Goal: Task Accomplishment & Management: Complete application form

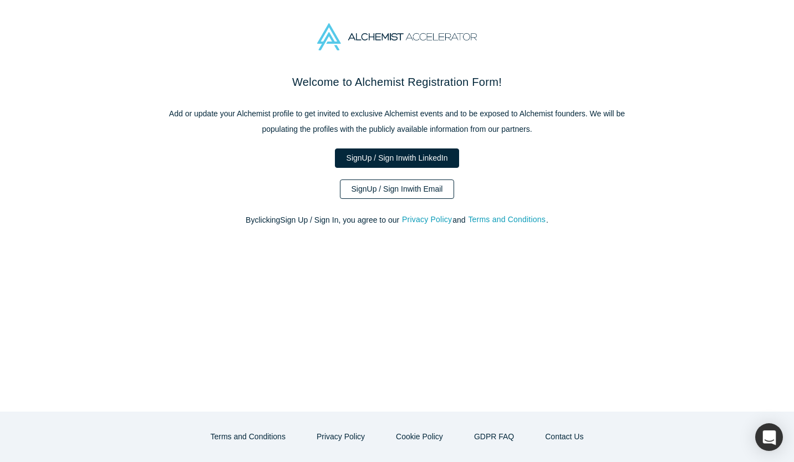
drag, startPoint x: 0, startPoint y: 0, endPoint x: 429, endPoint y: 195, distance: 471.1
click at [429, 195] on link "Sign Up / Sign In with Email" at bounding box center [397, 189] width 115 height 19
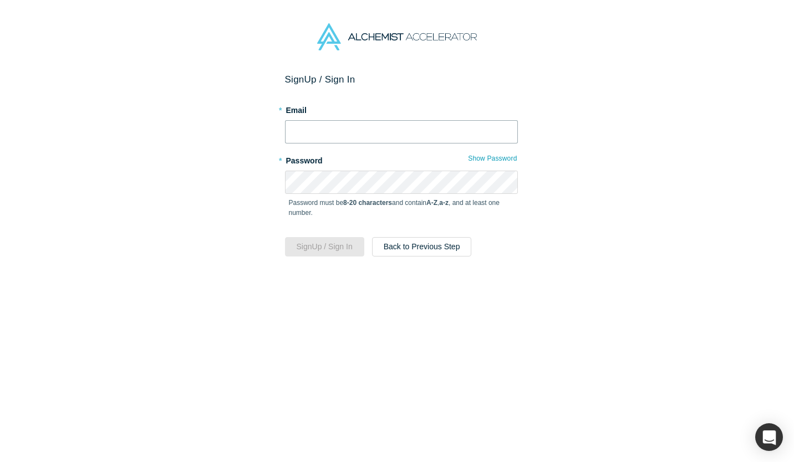
click at [428, 132] on input "text" at bounding box center [401, 131] width 233 height 23
type input "[EMAIL_ADDRESS][DOMAIN_NAME]"
click at [298, 249] on button "Sign Up / Sign In" at bounding box center [324, 246] width 79 height 19
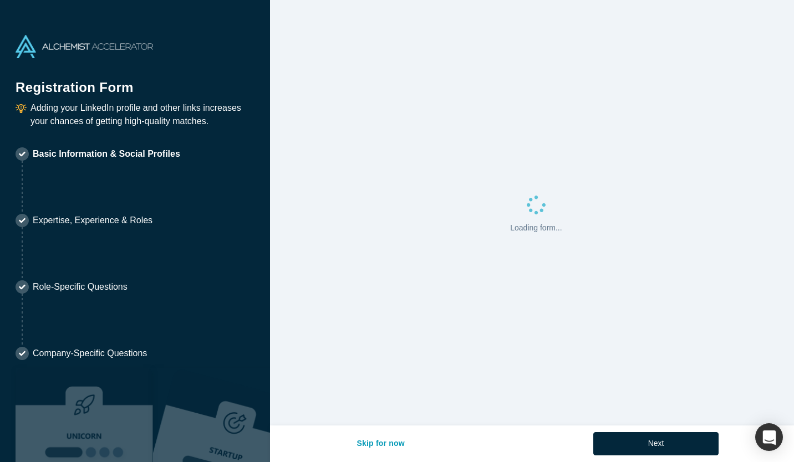
select select "IT"
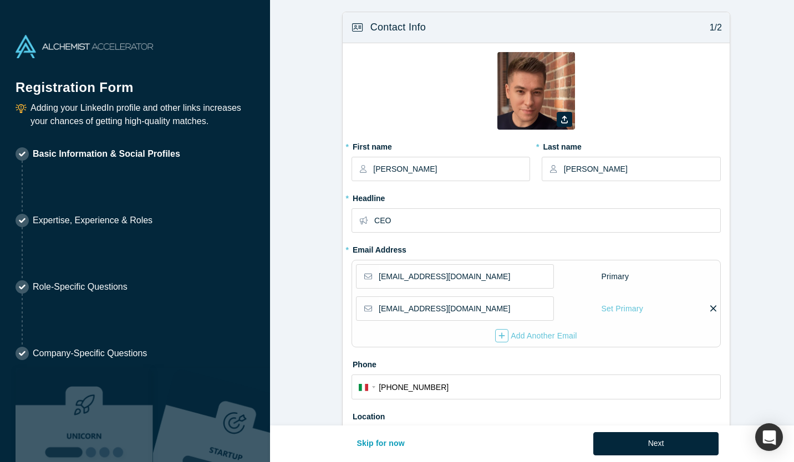
type input "[GEOGRAPHIC_DATA], [GEOGRAPHIC_DATA] of [GEOGRAPHIC_DATA], [GEOGRAPHIC_DATA]"
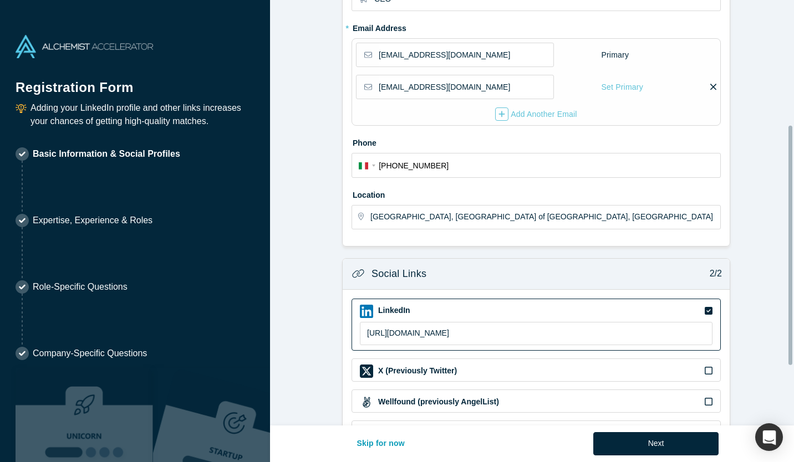
scroll to position [328, 0]
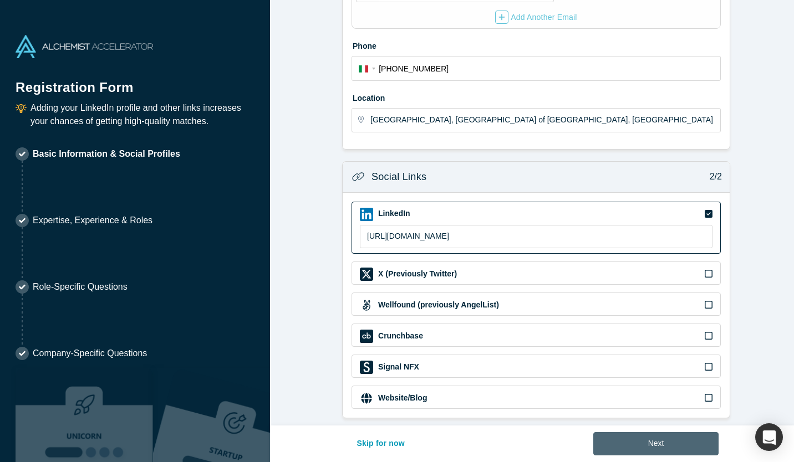
click at [688, 447] on button "Next" at bounding box center [656, 443] width 126 height 23
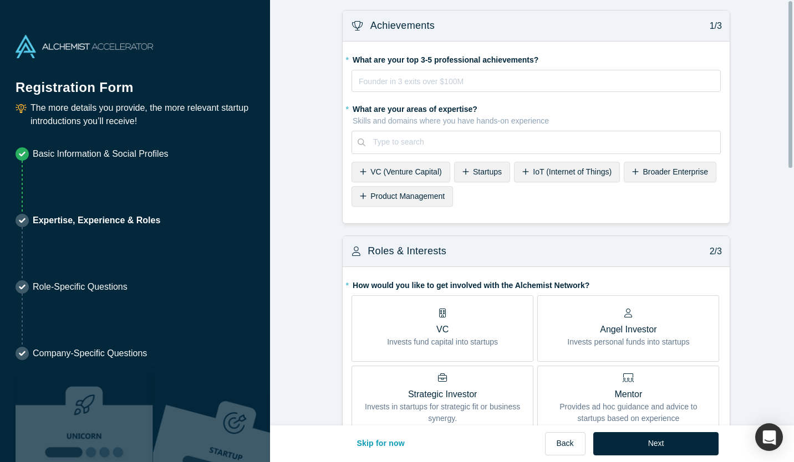
scroll to position [0, 0]
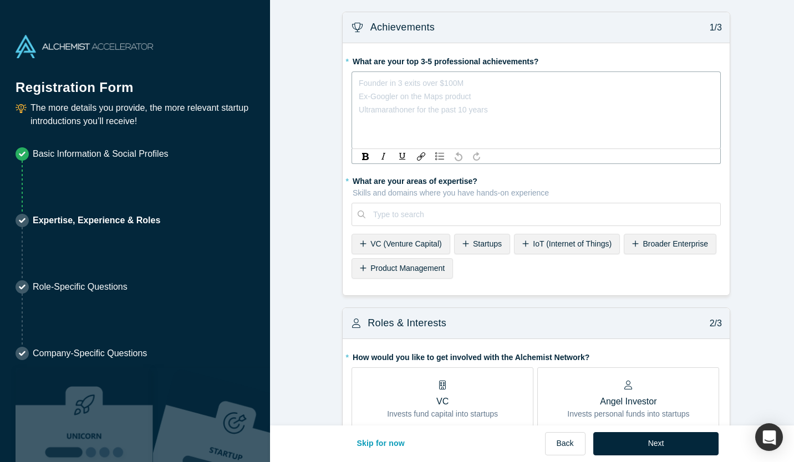
click at [401, 84] on div "rdw-editor" at bounding box center [536, 82] width 354 height 13
click at [359, 98] on span "2nd time founder 1m exit" at bounding box center [388, 90] width 58 height 22
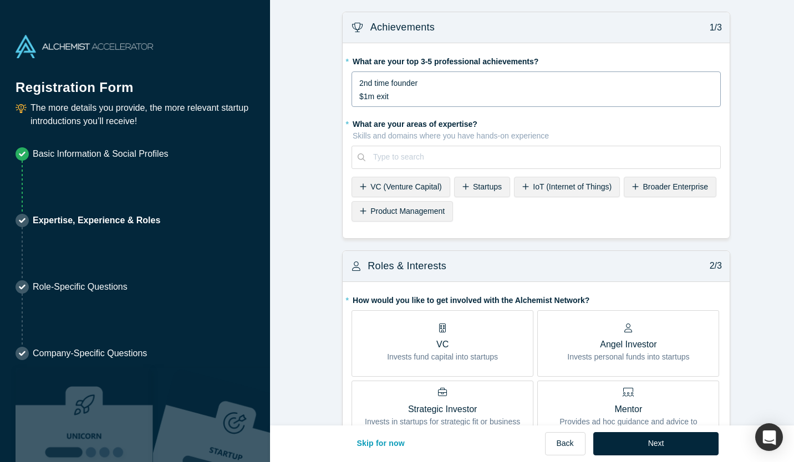
click at [412, 103] on div "2nd time founder $1m exit" at bounding box center [535, 89] width 369 height 35
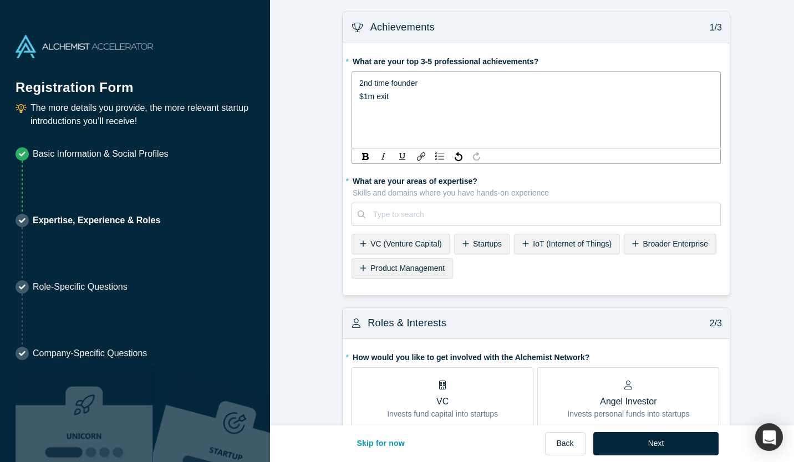
click at [412, 99] on div "2nd time founder $1m exit" at bounding box center [536, 89] width 354 height 27
click at [352, 115] on div "2nd time founder $1m exit at the age of [DEMOGRAPHIC_DATA] 2 jewelry brand" at bounding box center [535, 111] width 369 height 78
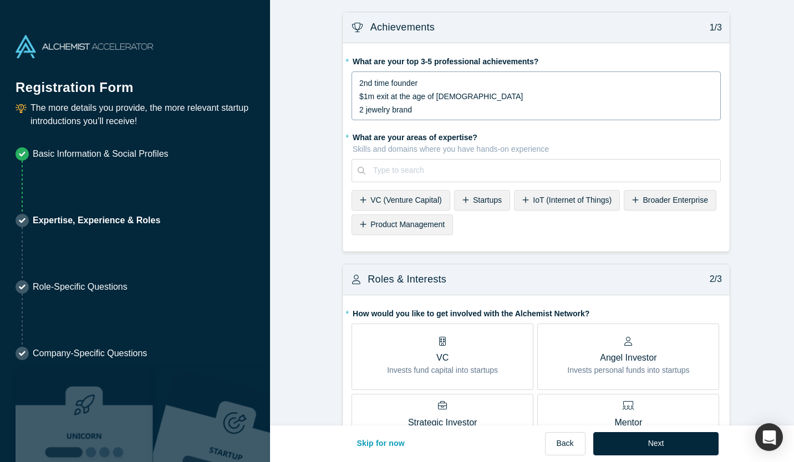
click at [354, 109] on div "2nd time founder $1m exit at the age of [DEMOGRAPHIC_DATA] 2 jewelry brand" at bounding box center [535, 96] width 369 height 49
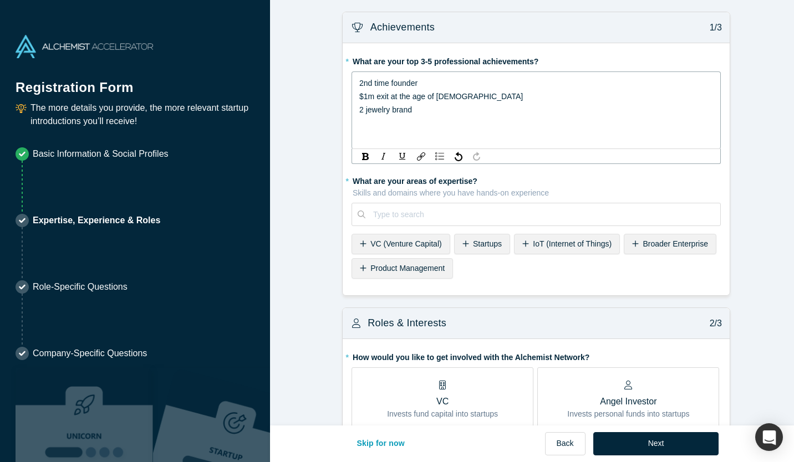
click at [359, 109] on span "2nd time founder $1m exit at the age of [DEMOGRAPHIC_DATA] 2 jewelry brand" at bounding box center [441, 96] width 164 height 35
click at [456, 112] on div "2nd time founder $1m exit at the age of [DEMOGRAPHIC_DATA] built 2 jewelry brand" at bounding box center [536, 96] width 354 height 40
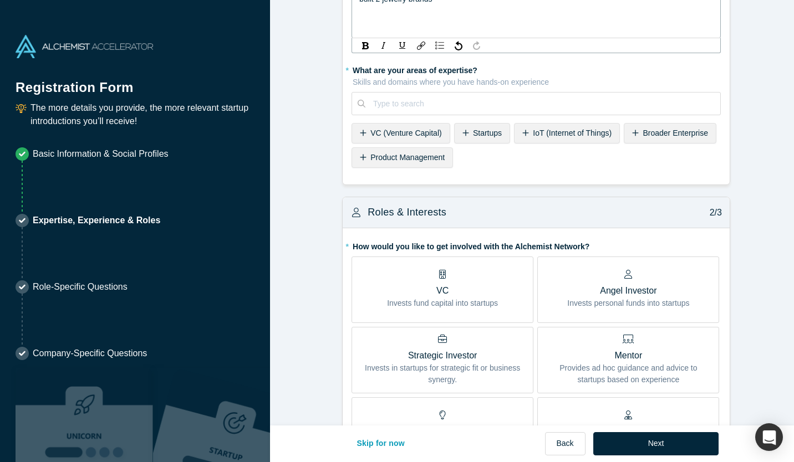
scroll to position [82, 0]
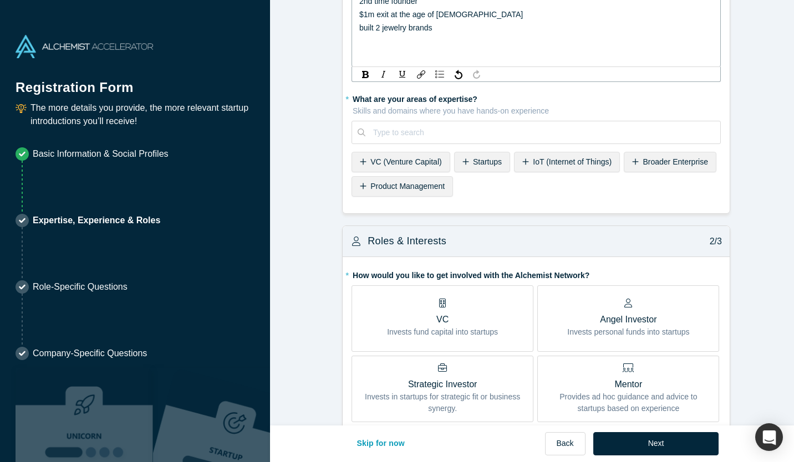
click at [479, 136] on div "* What are your areas of expertise? Skills and domains where you have hands-on …" at bounding box center [535, 145] width 369 height 111
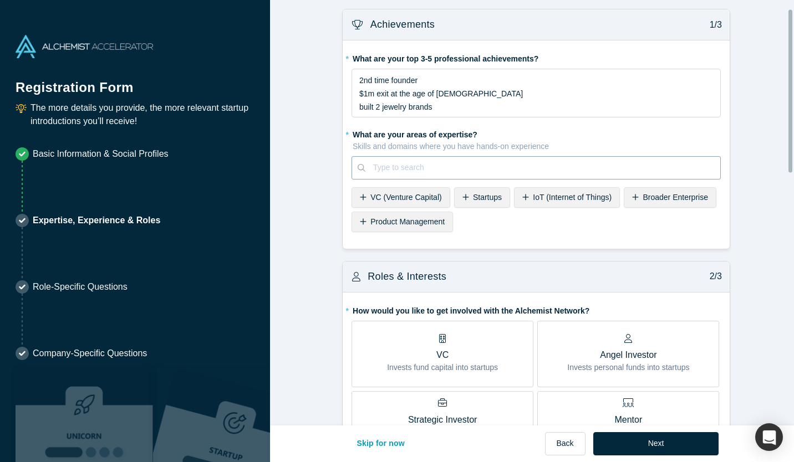
scroll to position [0, 0]
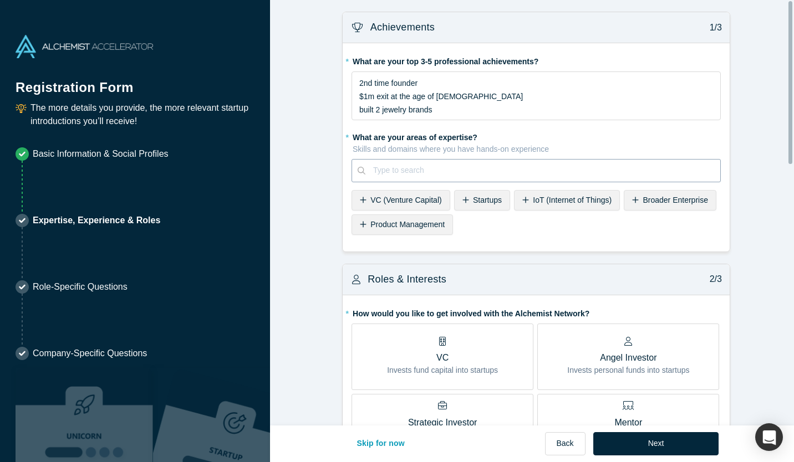
click at [463, 172] on div at bounding box center [542, 171] width 339 height 14
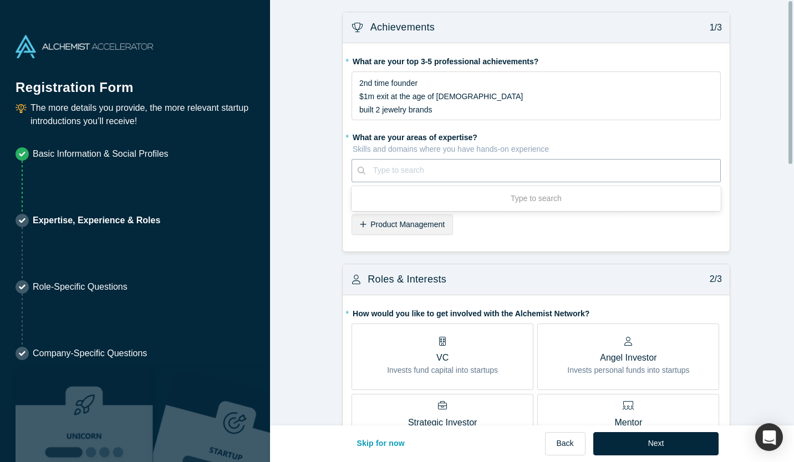
click at [533, 235] on div "* What are your areas of expertise? Skills and domains where you have hands-on …" at bounding box center [535, 183] width 369 height 111
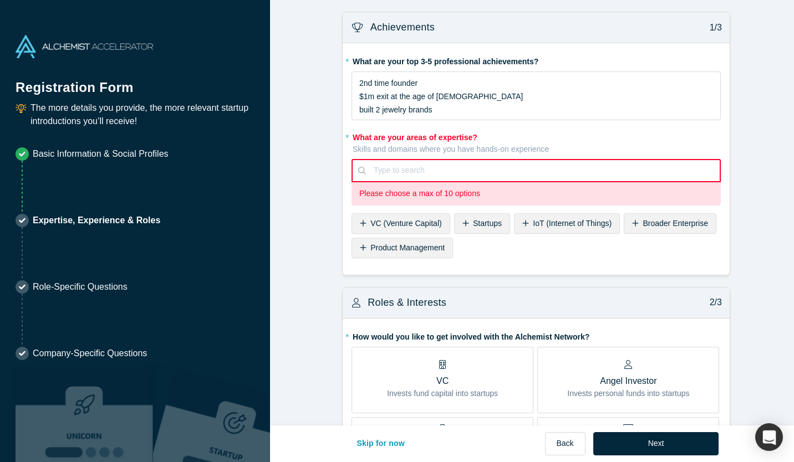
click at [490, 223] on span "Startups" at bounding box center [487, 223] width 29 height 9
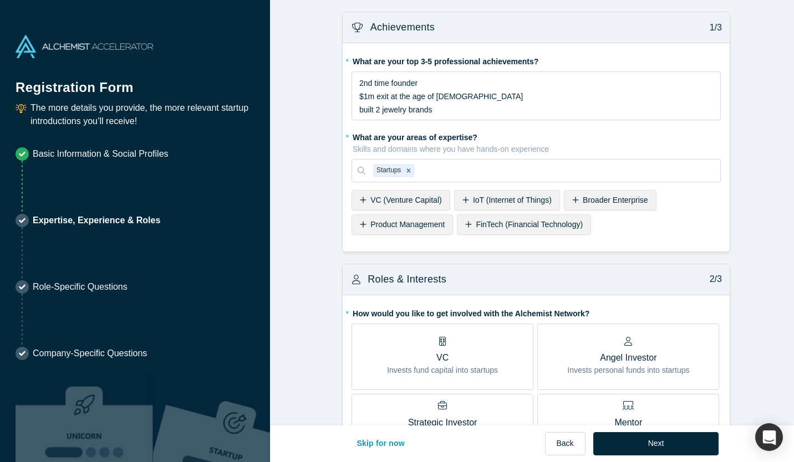
click at [606, 201] on span "Broader Enterprise" at bounding box center [615, 200] width 65 height 9
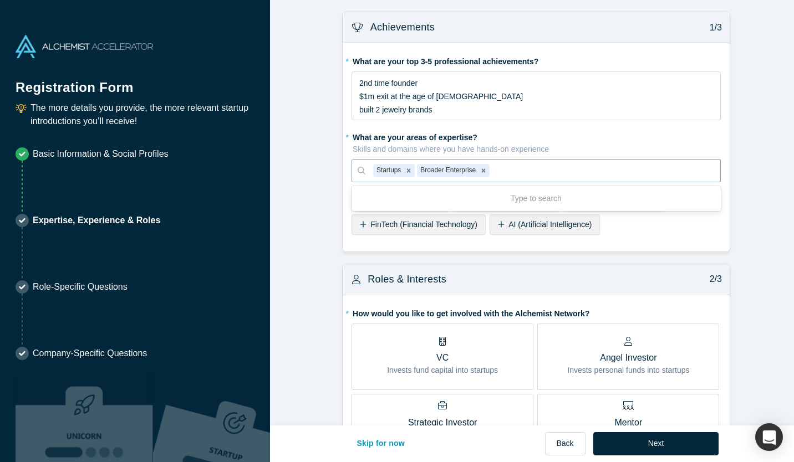
click at [537, 175] on div at bounding box center [602, 171] width 221 height 14
type input "retail"
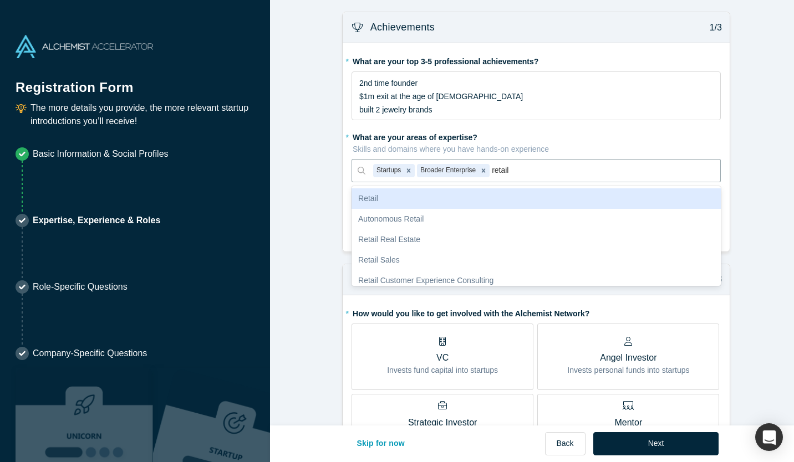
click at [524, 198] on div "Retail" at bounding box center [535, 198] width 369 height 21
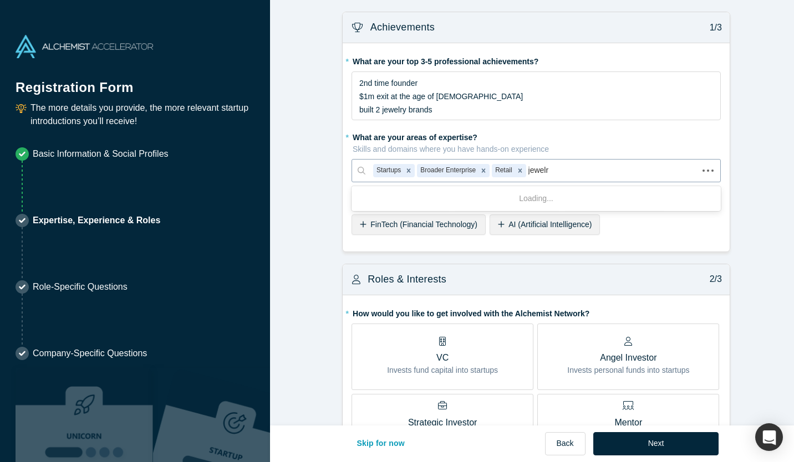
type input "jewelry"
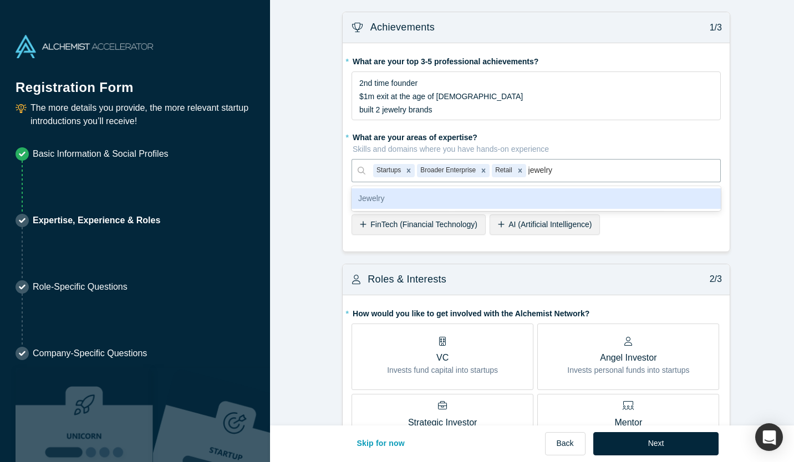
click at [600, 202] on div "Jewelry" at bounding box center [535, 198] width 369 height 21
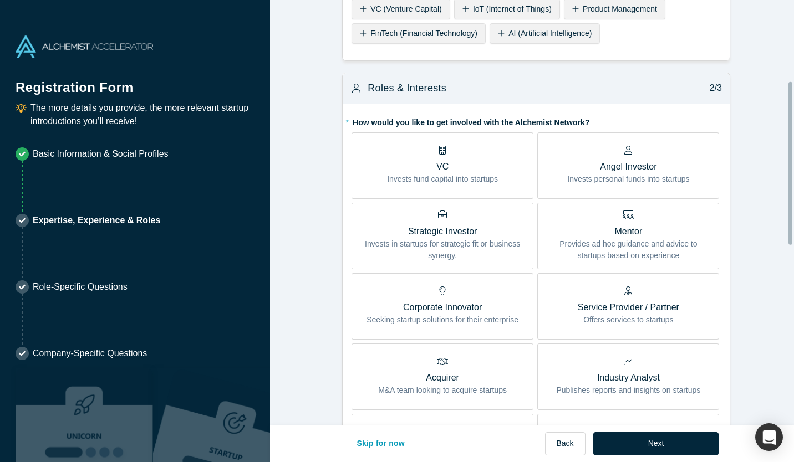
scroll to position [222, 0]
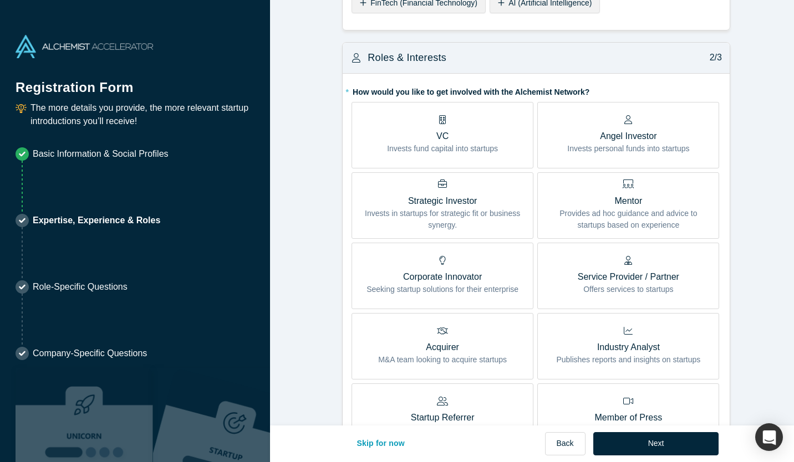
click at [625, 134] on p "Angel Investor" at bounding box center [628, 136] width 122 height 13
click at [0, 0] on input "Angel Investor Invests personal funds into startups" at bounding box center [0, 0] width 0 height 0
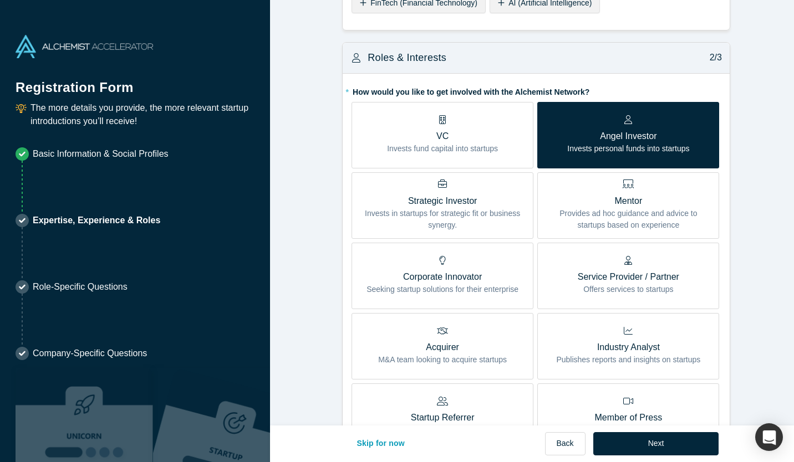
click at [453, 143] on p "Invests fund capital into startups" at bounding box center [442, 149] width 111 height 12
click at [0, 0] on input "VC Invests fund capital into startups" at bounding box center [0, 0] width 0 height 0
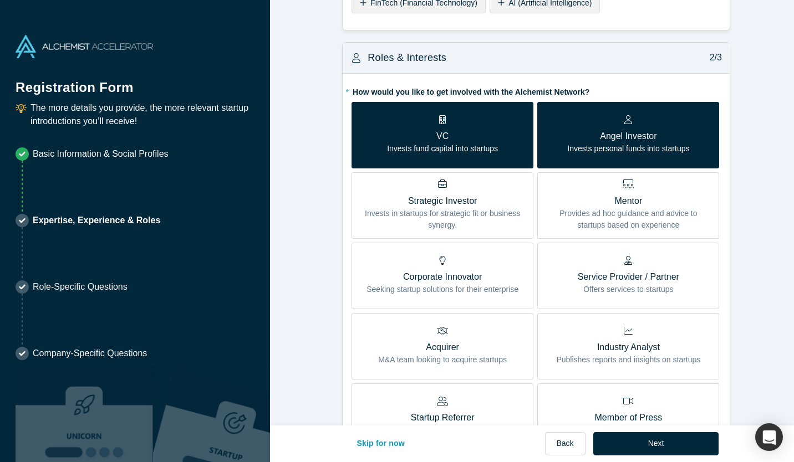
click at [606, 190] on div "Mentor Provides ad hoc guidance and advice to startups based on experience" at bounding box center [627, 205] width 165 height 51
click at [0, 0] on input "Mentor Provides ad hoc guidance and advice to startups based on experience" at bounding box center [0, 0] width 0 height 0
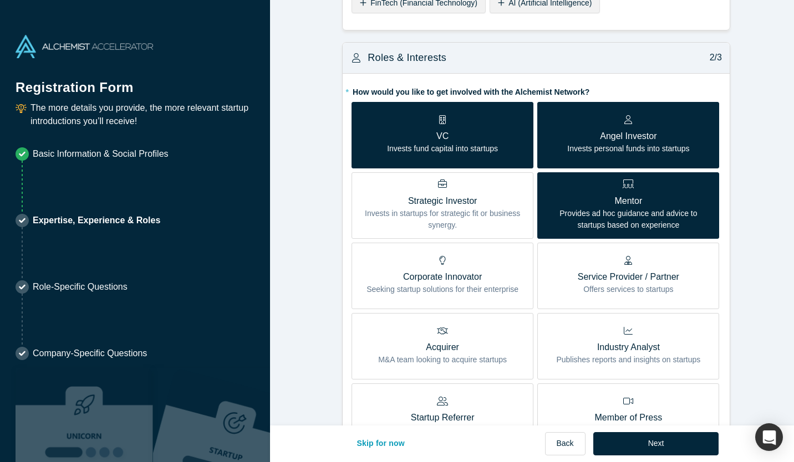
click at [667, 137] on p "Angel Investor" at bounding box center [628, 136] width 122 height 13
click at [0, 0] on input "Angel Investor Invests personal funds into startups" at bounding box center [0, 0] width 0 height 0
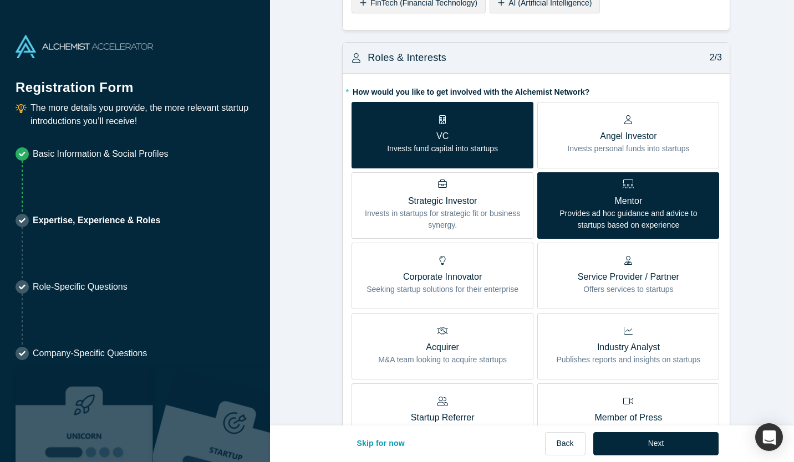
click at [469, 158] on label "VC Invests fund capital into startups" at bounding box center [442, 135] width 182 height 67
click at [0, 0] on input "VC Invests fund capital into startups" at bounding box center [0, 0] width 0 height 0
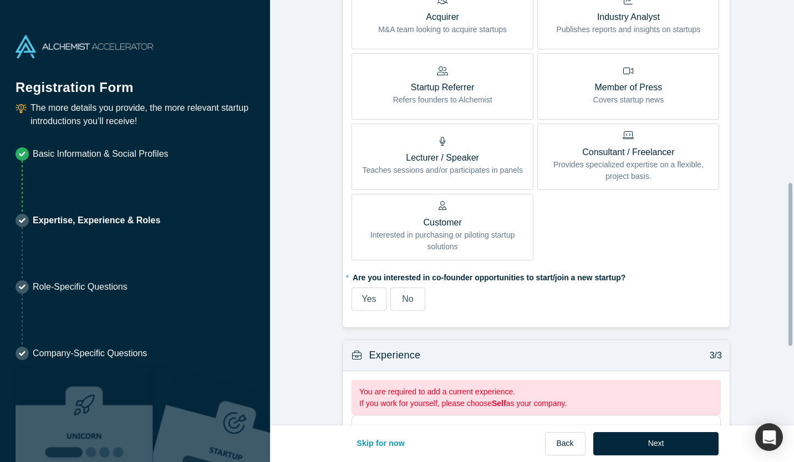
scroll to position [579, 0]
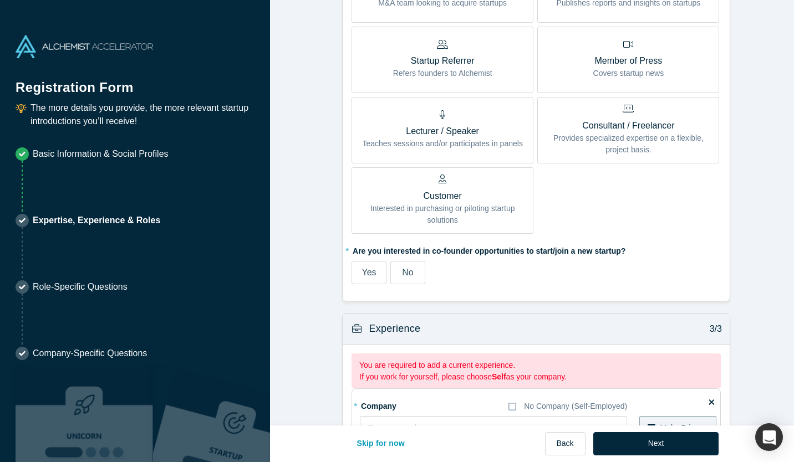
click at [366, 268] on span "Yes" at bounding box center [368, 272] width 14 height 9
click at [0, 0] on input "Yes" at bounding box center [0, 0] width 0 height 0
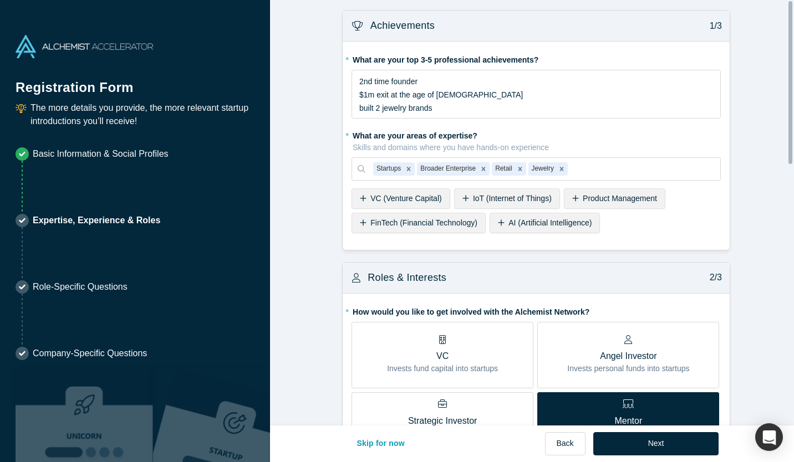
scroll to position [0, 0]
